Goal: Task Accomplishment & Management: Use online tool/utility

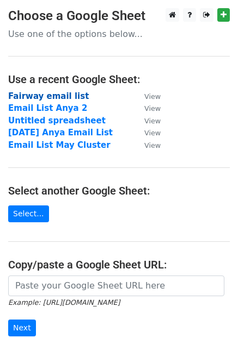
click at [27, 98] on strong "Fairway email list" at bounding box center [48, 96] width 81 height 10
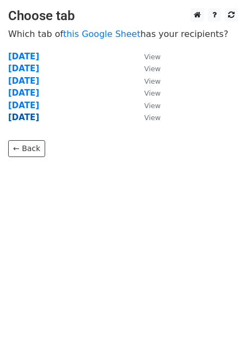
click at [23, 120] on strong "[DATE]" at bounding box center [23, 118] width 31 height 10
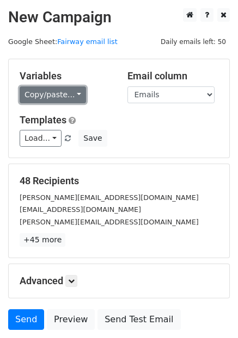
click at [72, 92] on link "Copy/paste..." at bounding box center [53, 95] width 66 height 17
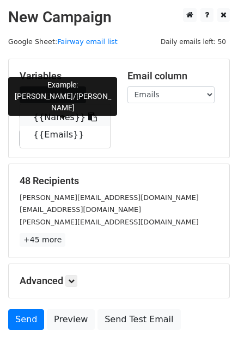
click at [88, 120] on icon at bounding box center [92, 117] width 9 height 9
